Goal: Information Seeking & Learning: Understand process/instructions

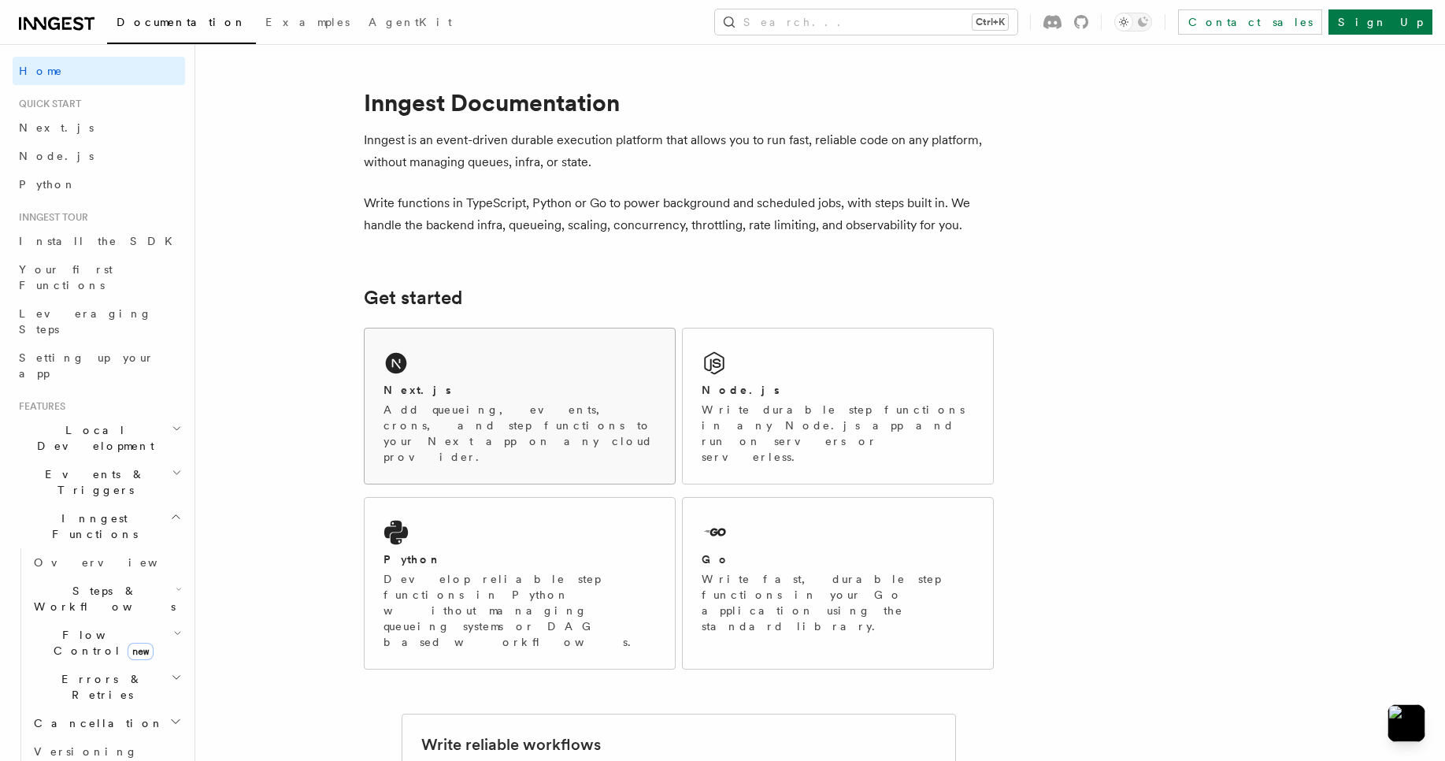
click at [520, 416] on p "Add queueing, events, crons, and step functions to your Next app on any cloud p…" at bounding box center [519, 433] width 272 height 63
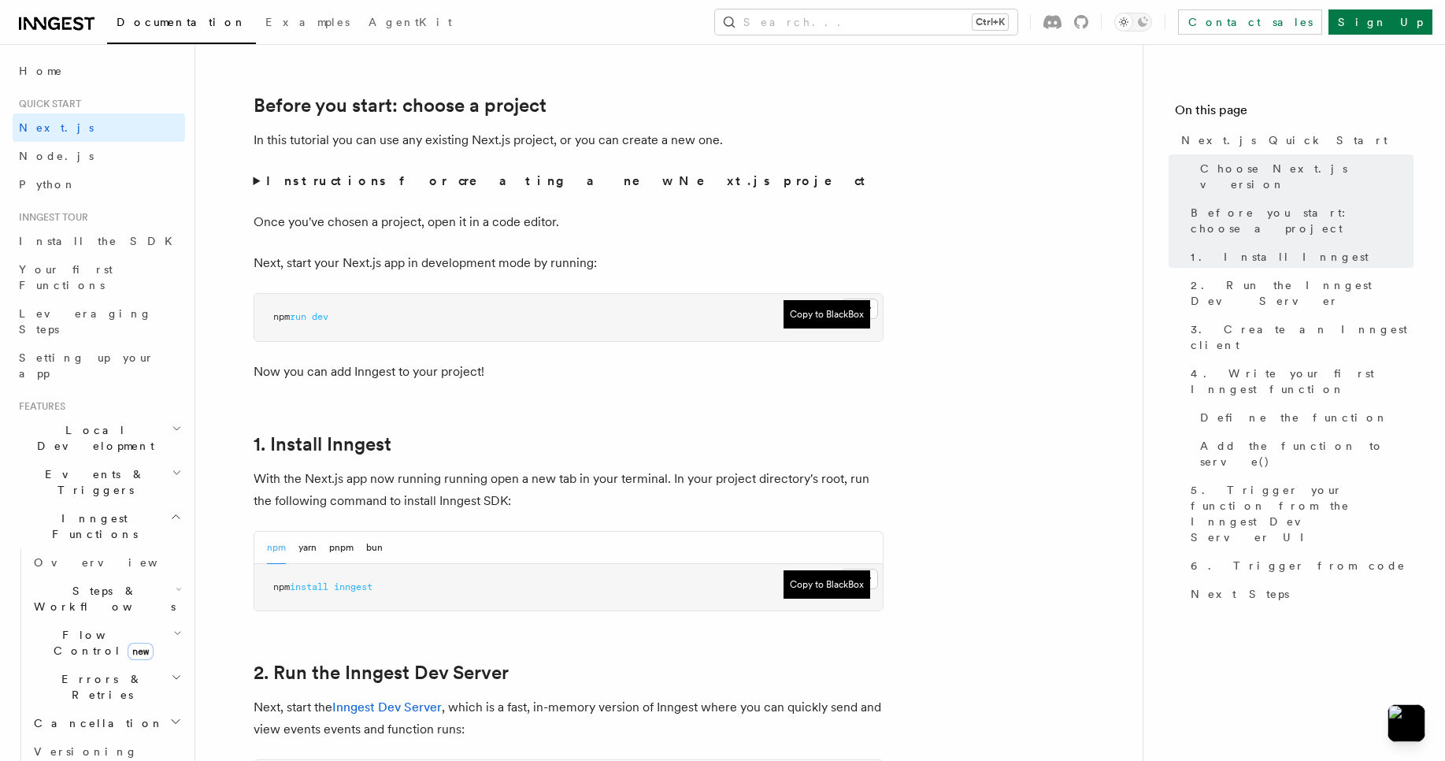
scroll to position [534, 0]
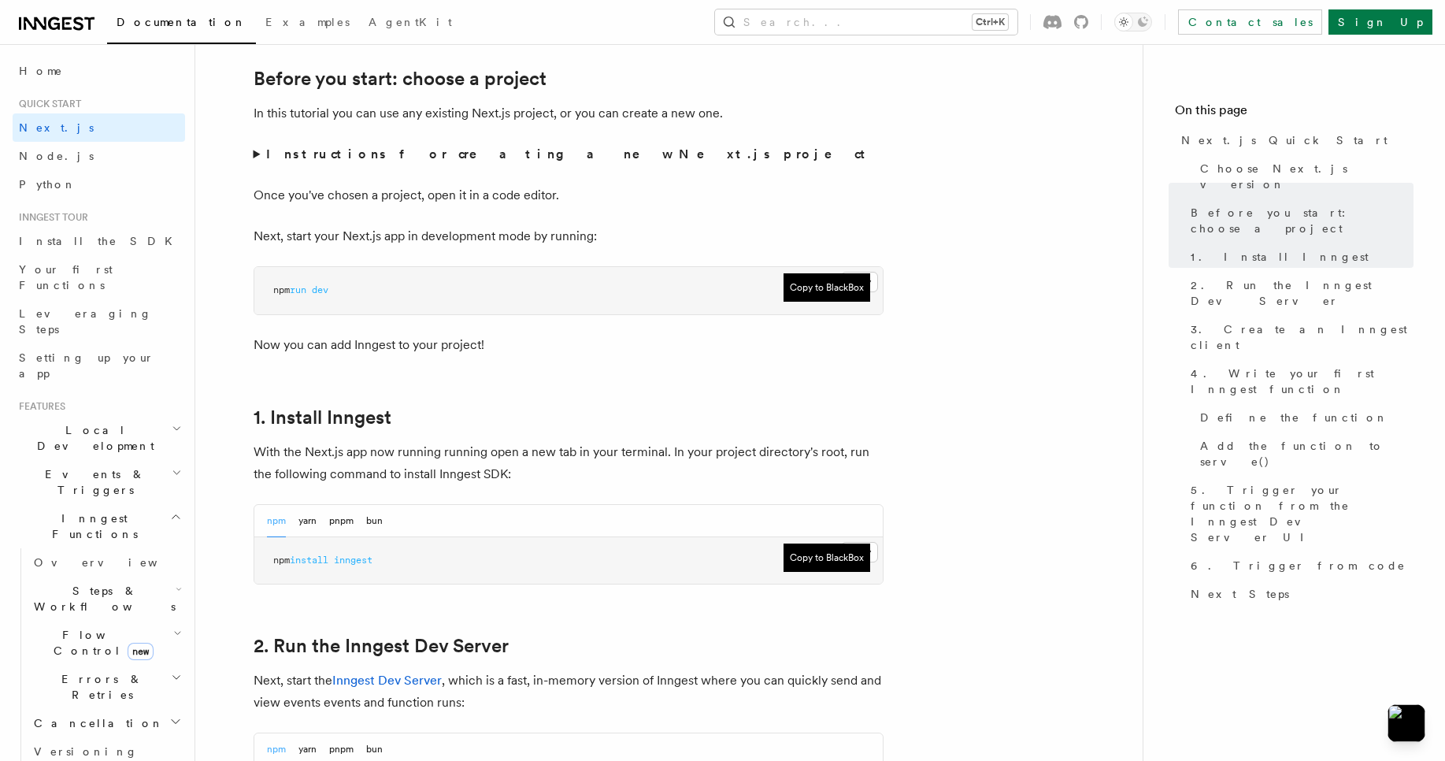
click at [359, 561] on span "inngest" at bounding box center [353, 559] width 39 height 11
copy article "npm install inngest"
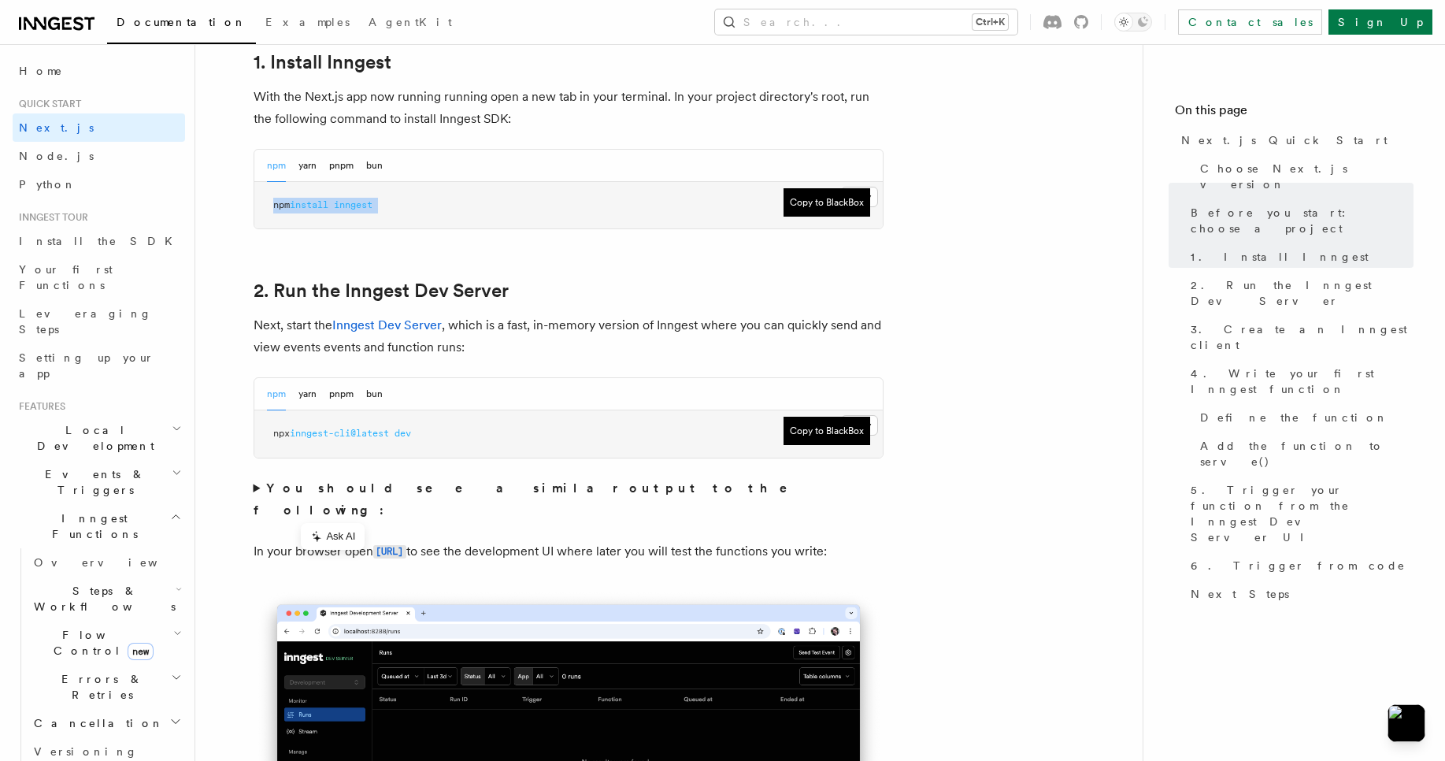
scroll to position [891, 0]
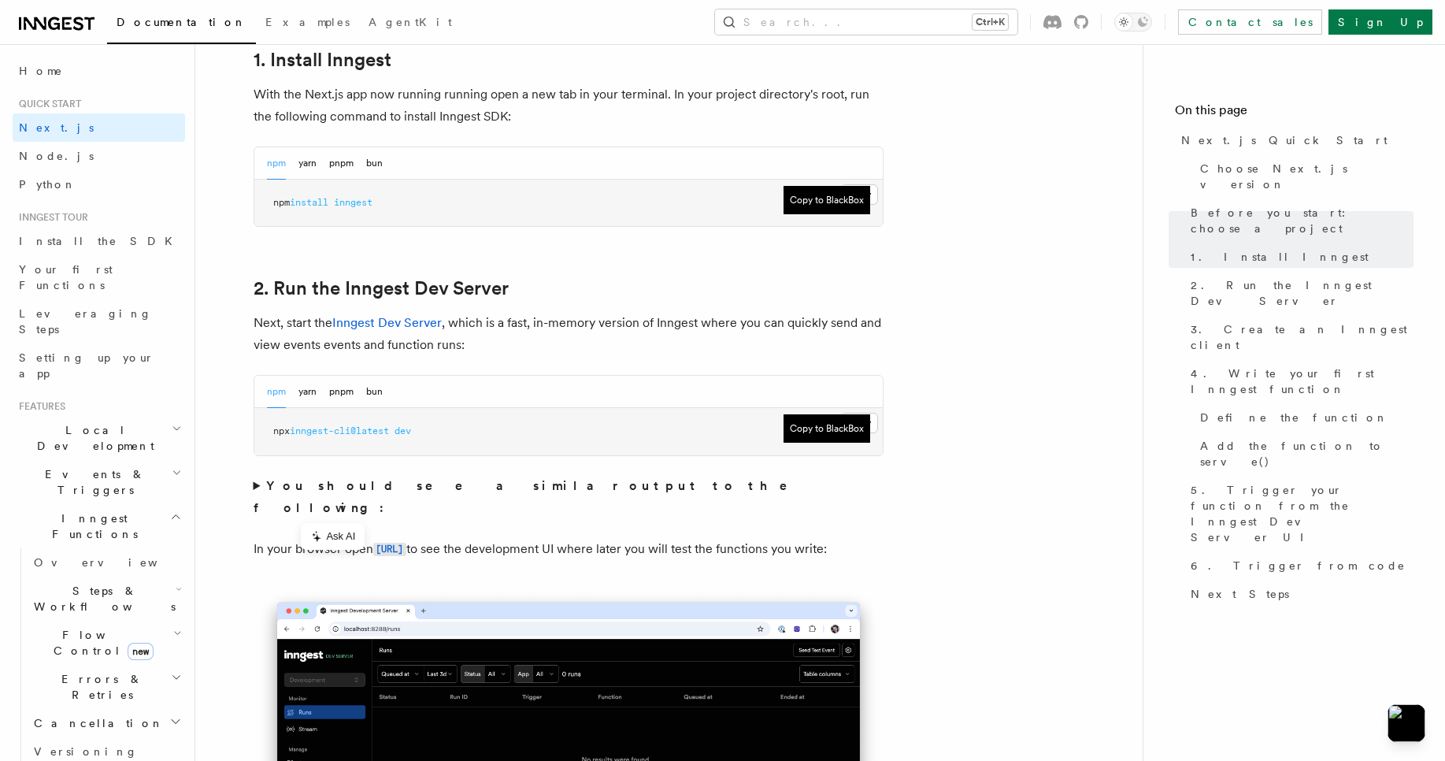
click at [411, 433] on span "dev" at bounding box center [403, 430] width 17 height 11
copy div "npx inngest-cli@latest dev"
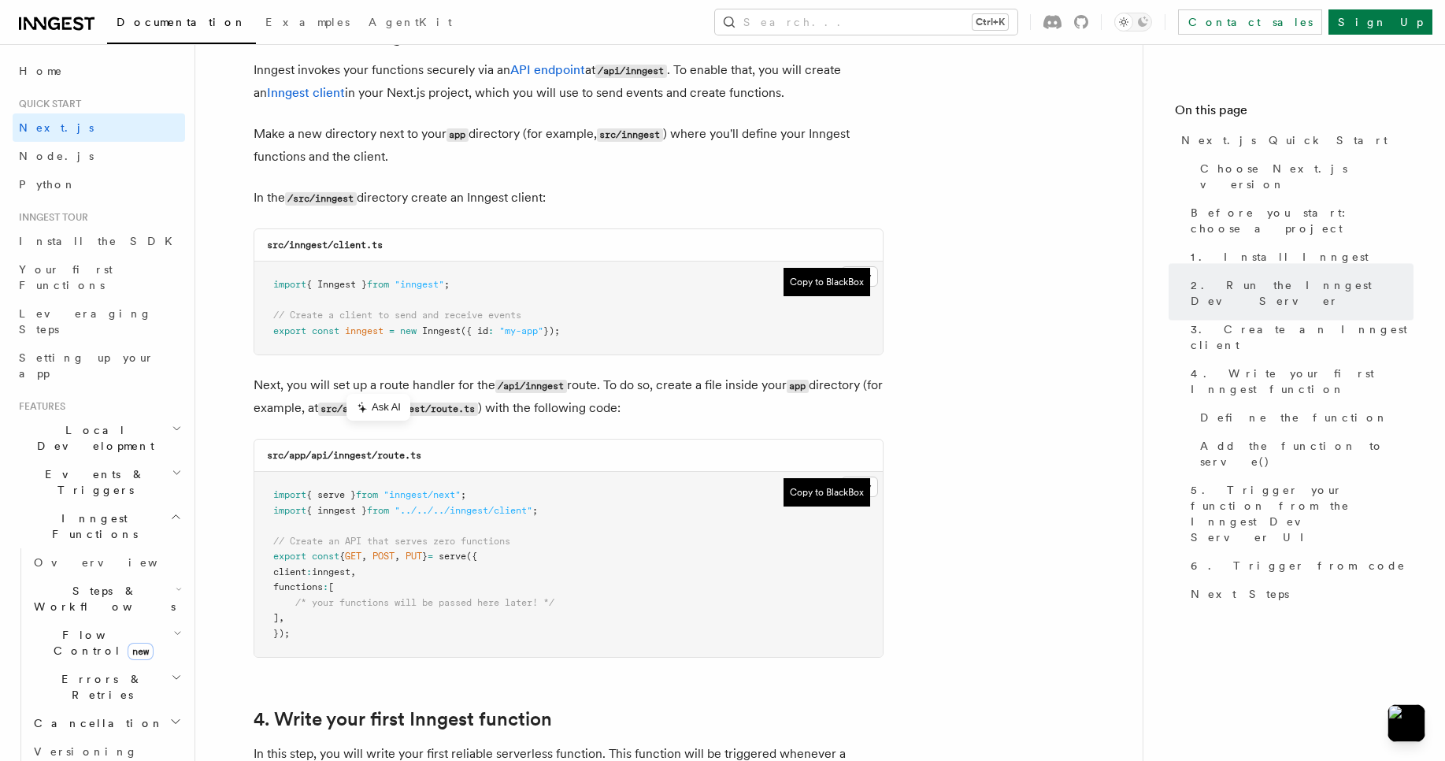
scroll to position [1901, 0]
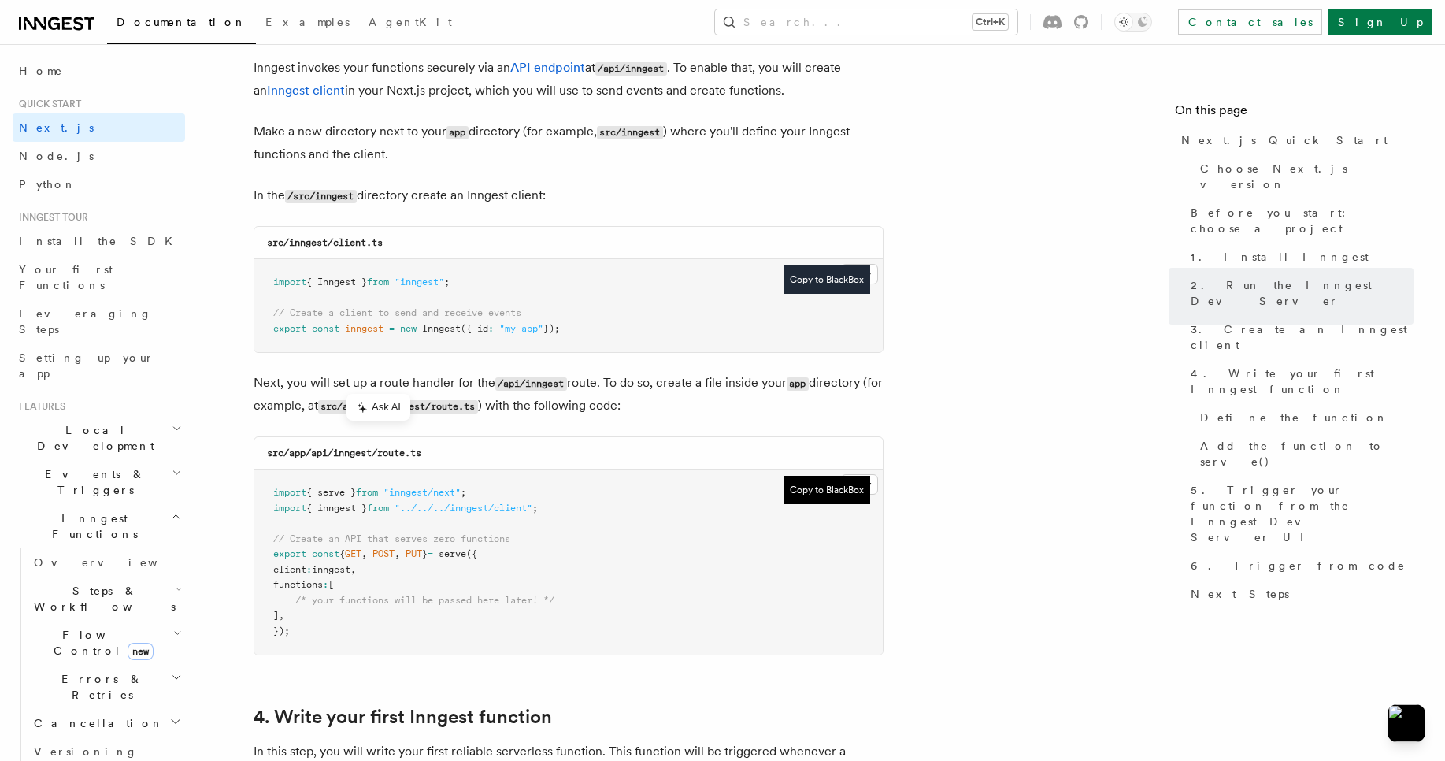
click at [814, 287] on button "Copy to BlackBox" at bounding box center [827, 279] width 87 height 28
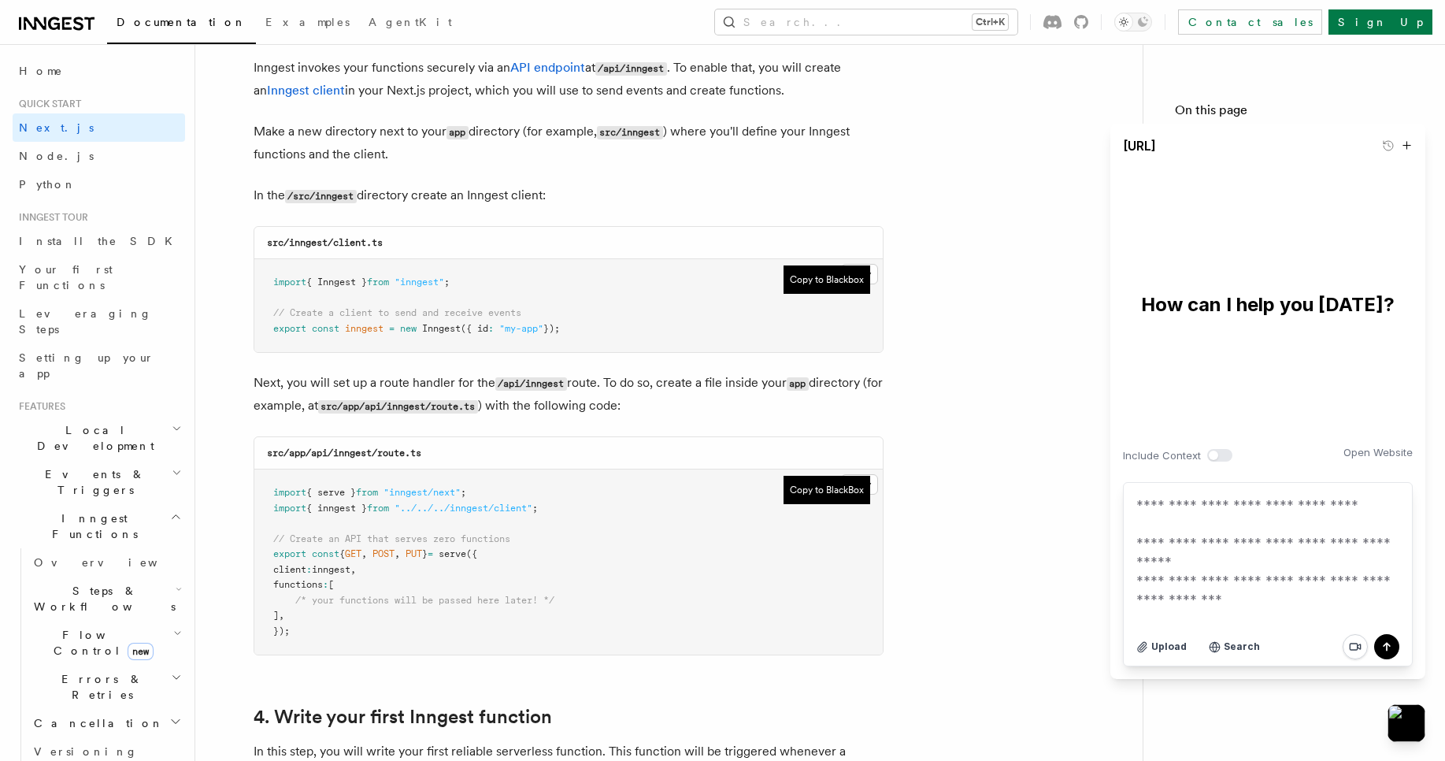
click at [624, 324] on pre "import { Inngest } from "inngest" ; // Create a client to send and receive even…" at bounding box center [568, 305] width 628 height 93
drag, startPoint x: 618, startPoint y: 327, endPoint x: 207, endPoint y: 265, distance: 415.7
copy code "import { Inngest } from "inngest" ; // Create a client to send and receive even…"
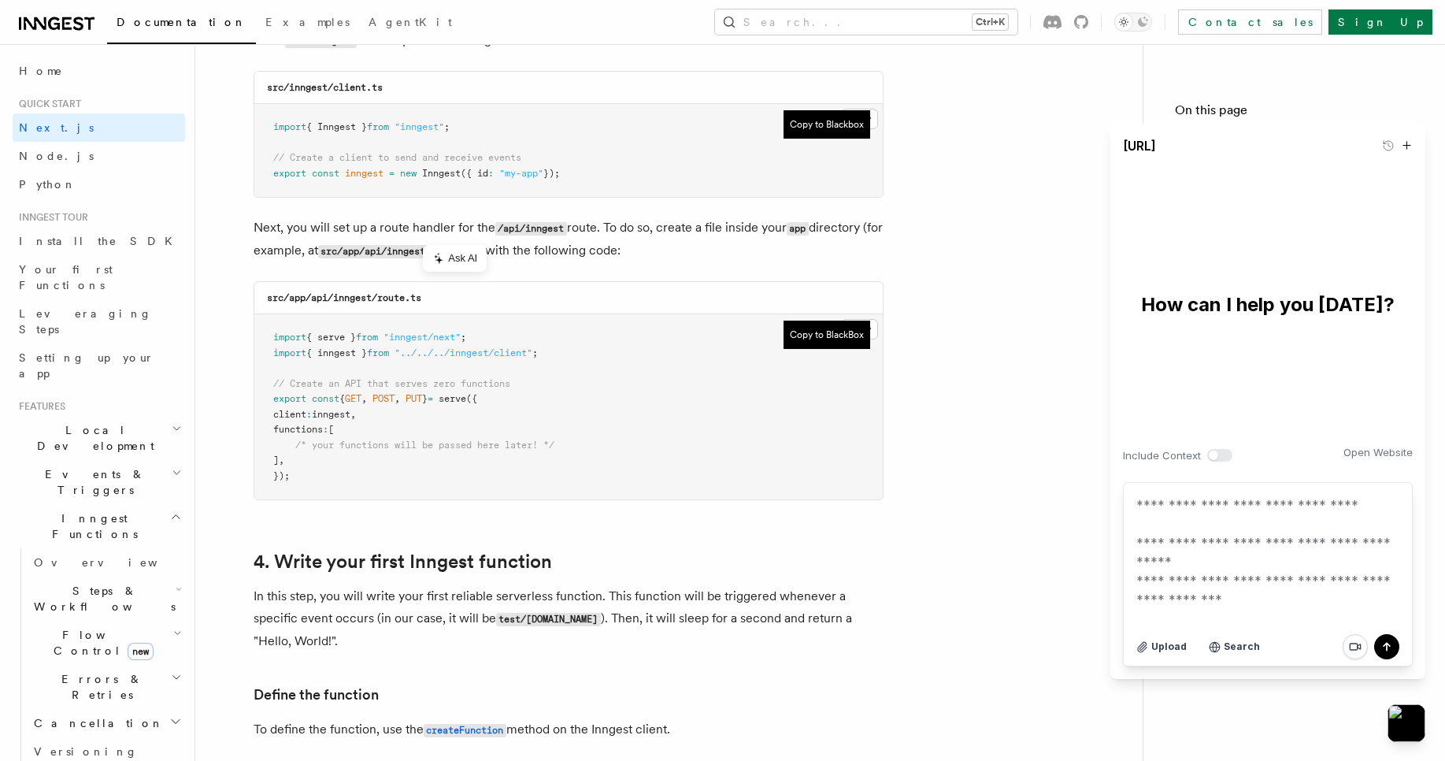
scroll to position [2057, 0]
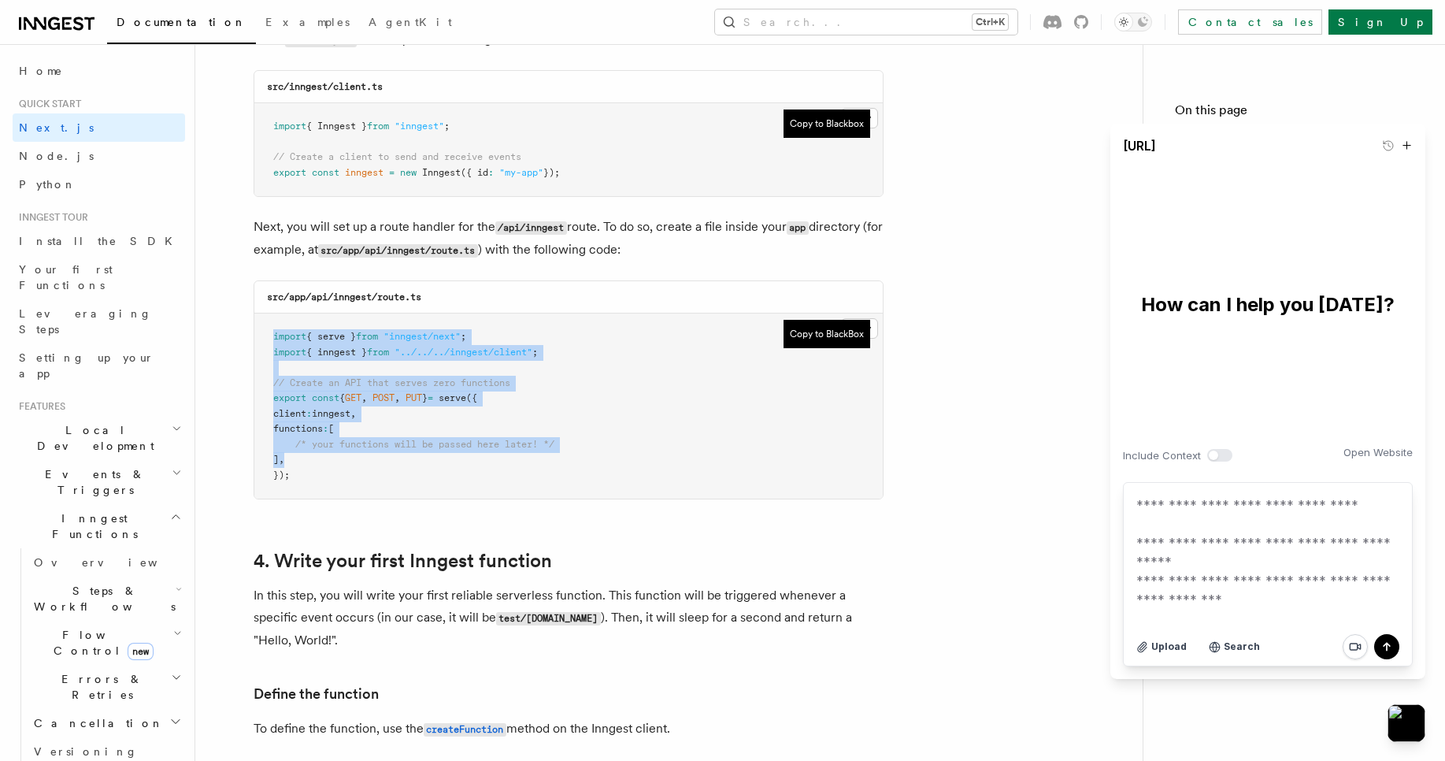
drag, startPoint x: 310, startPoint y: 465, endPoint x: 280, endPoint y: 303, distance: 165.1
click at [275, 317] on pre "import { serve } from "inngest/next" ; import { inngest } from "../../../innges…" at bounding box center [568, 405] width 628 height 185
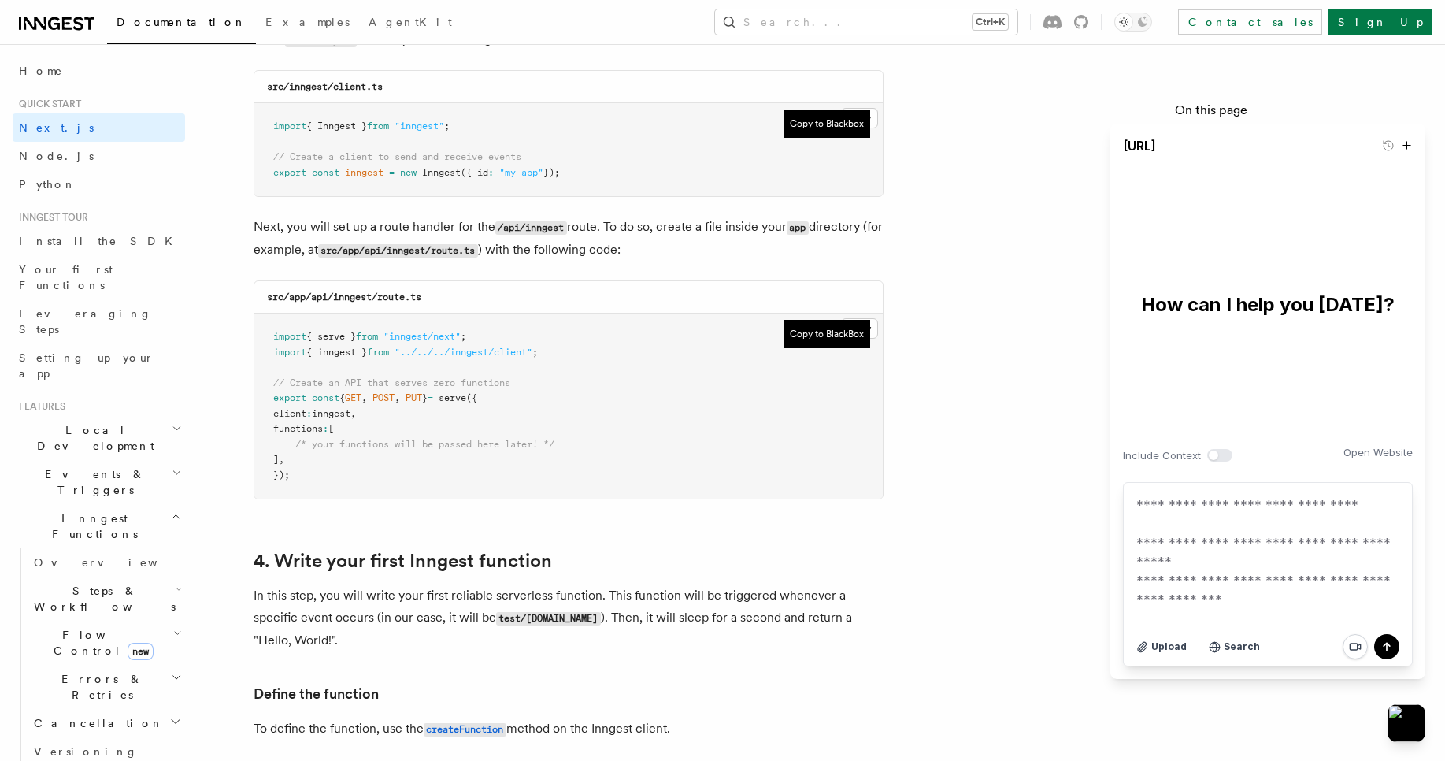
click at [280, 299] on code "src/app/api/inngest/route.ts" at bounding box center [344, 296] width 154 height 11
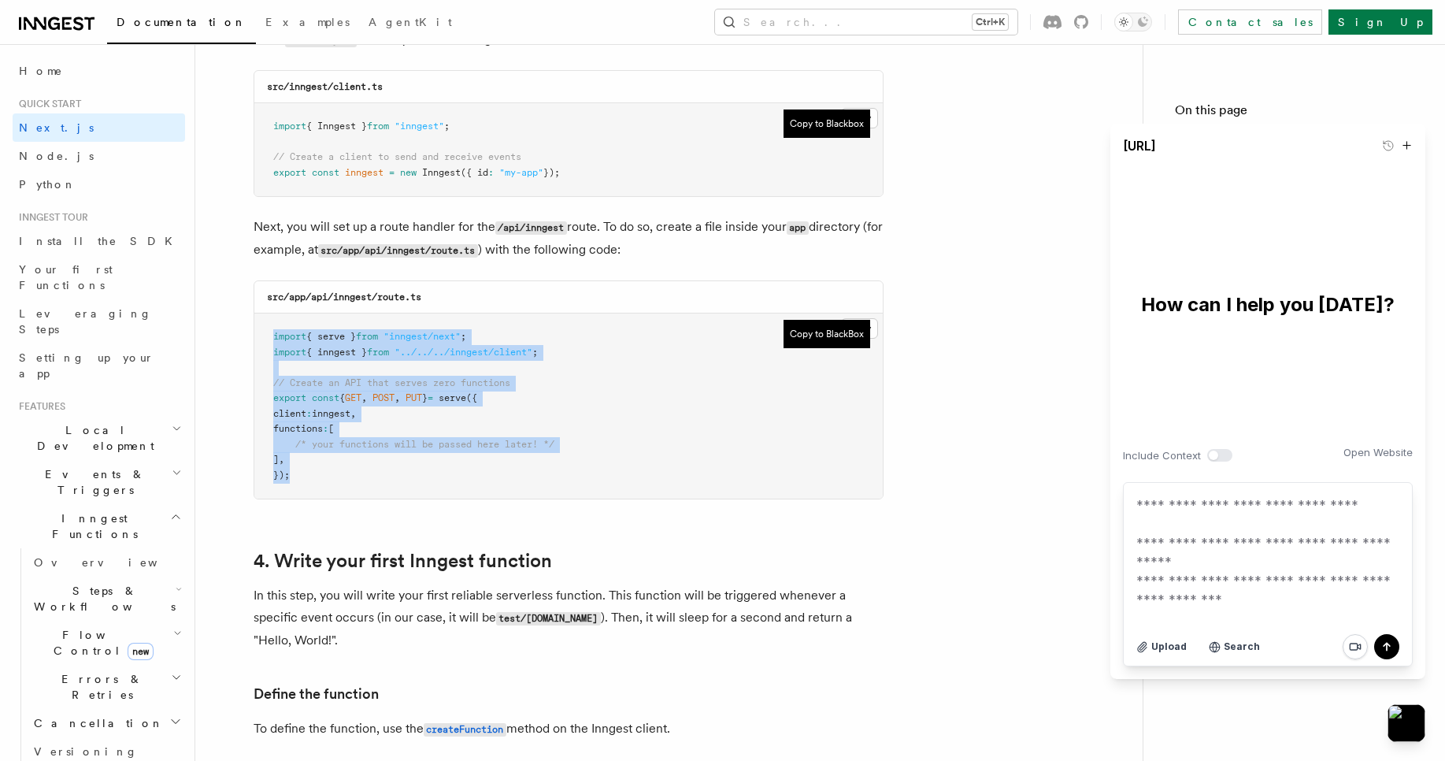
drag, startPoint x: 269, startPoint y: 329, endPoint x: 339, endPoint y: 488, distance: 174.1
click at [339, 488] on pre "import { serve } from "inngest/next" ; import { inngest } from "../../../innges…" at bounding box center [568, 405] width 628 height 185
copy code "import { serve } from "inngest/next" ; import { inngest } from "../../../innges…"
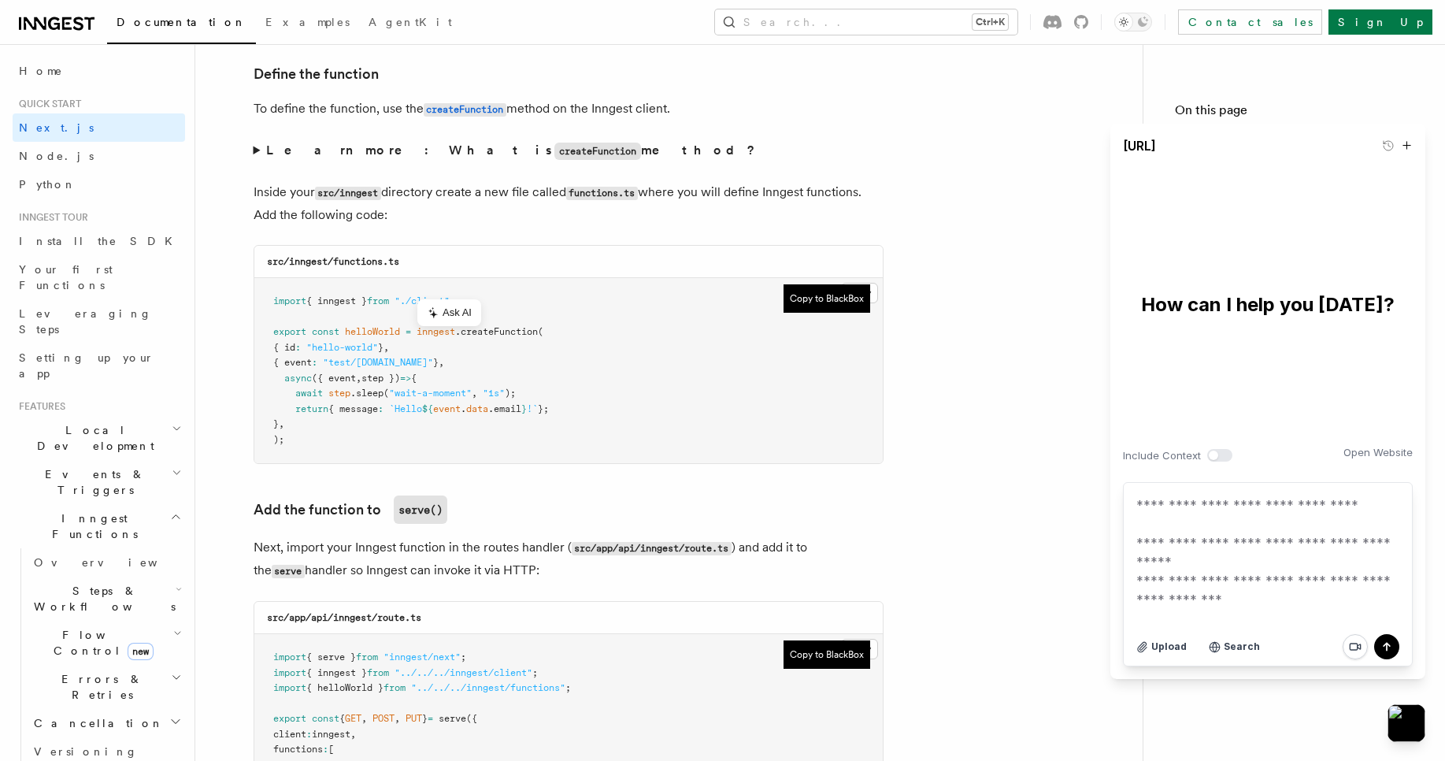
scroll to position [2695, 0]
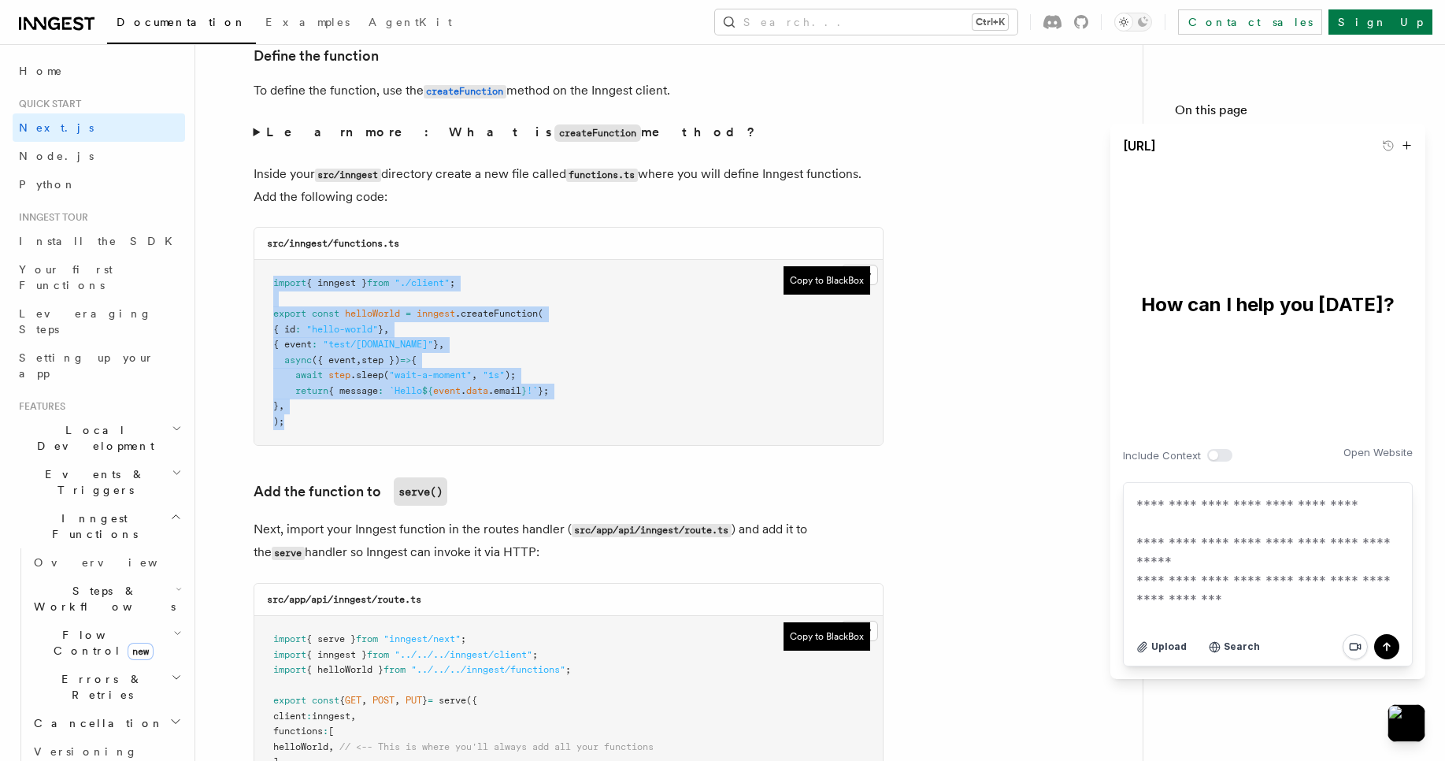
drag, startPoint x: 268, startPoint y: 277, endPoint x: 289, endPoint y: 425, distance: 149.6
click at [289, 425] on pre "import { inngest } from "./client" ; export const helloWorld = inngest .createF…" at bounding box center [568, 352] width 628 height 185
copy code "import { inngest } from "./client" ; export const helloWorld = inngest .createF…"
